Goal: Find specific page/section: Find specific page/section

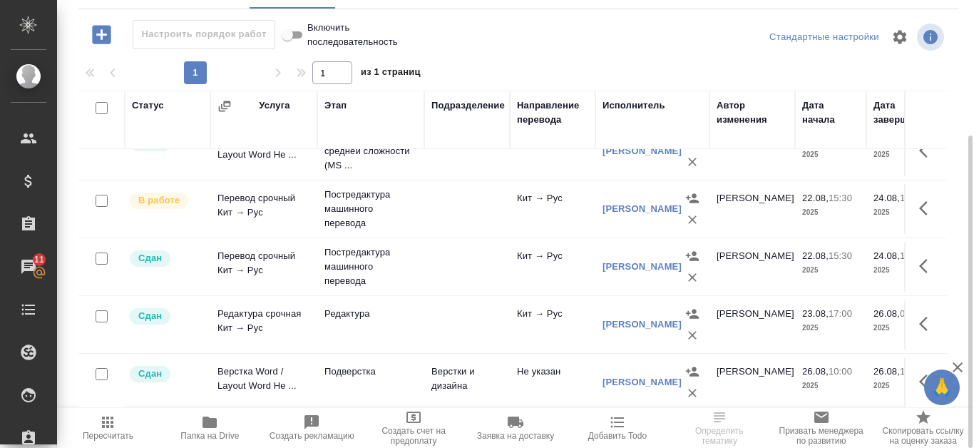
scroll to position [96, 0]
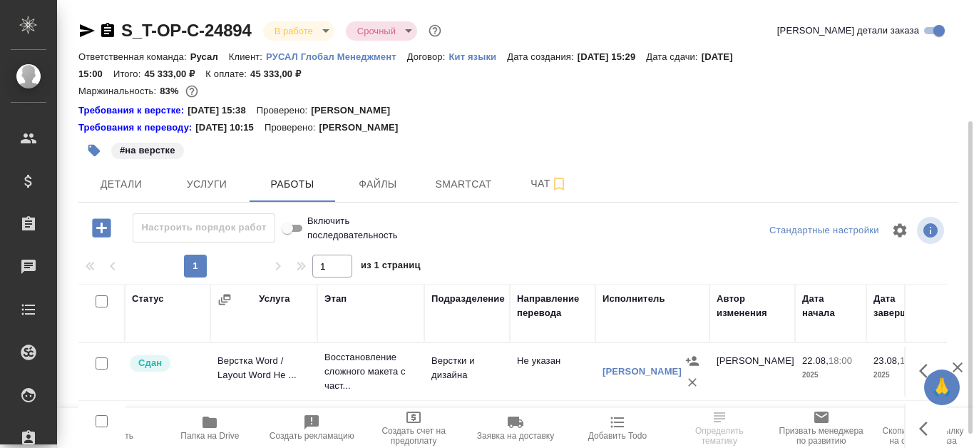
scroll to position [71, 0]
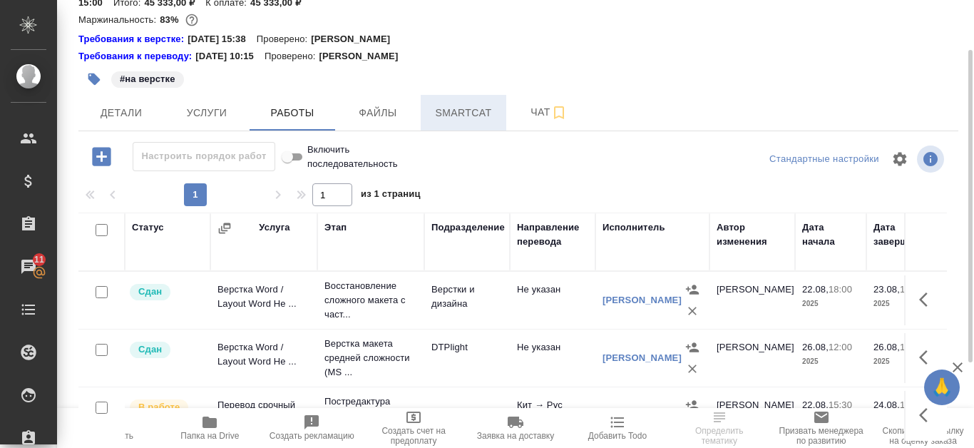
click at [438, 105] on span "Smartcat" at bounding box center [463, 113] width 68 height 18
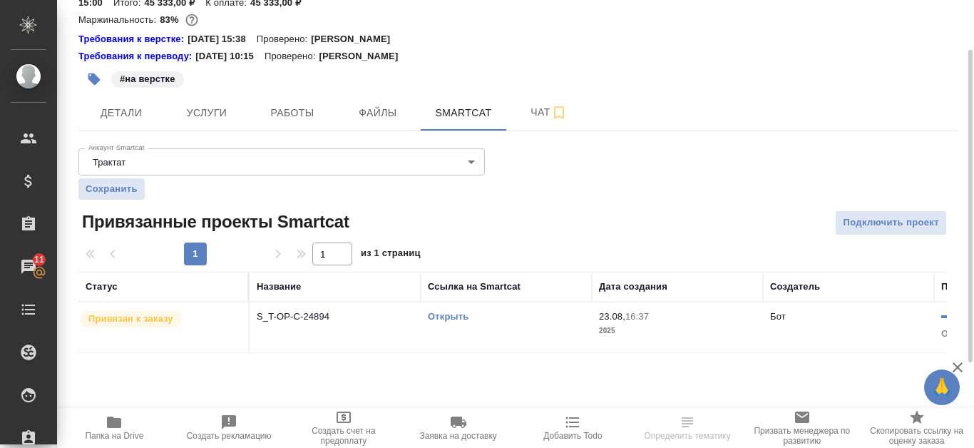
click at [456, 311] on link "Открыть" at bounding box center [448, 316] width 41 height 11
